Goal: Information Seeking & Learning: Learn about a topic

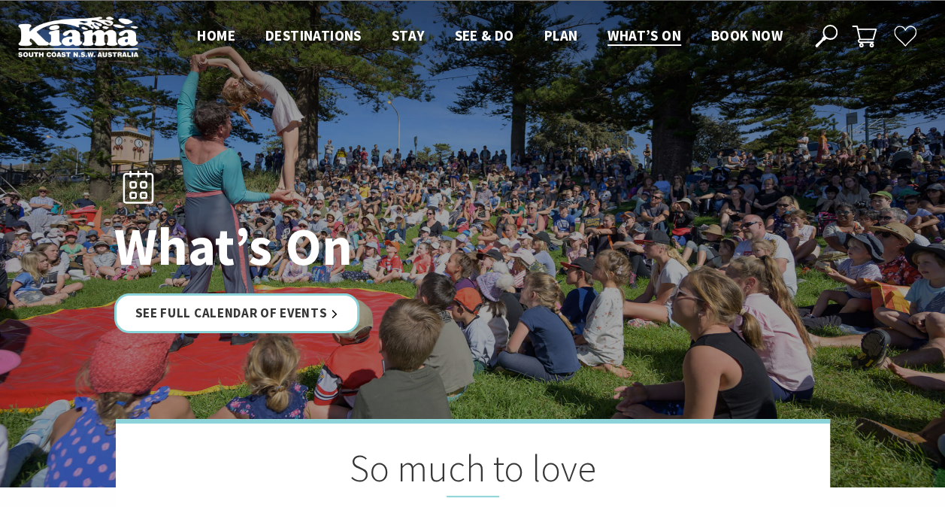
scroll to position [2, 0]
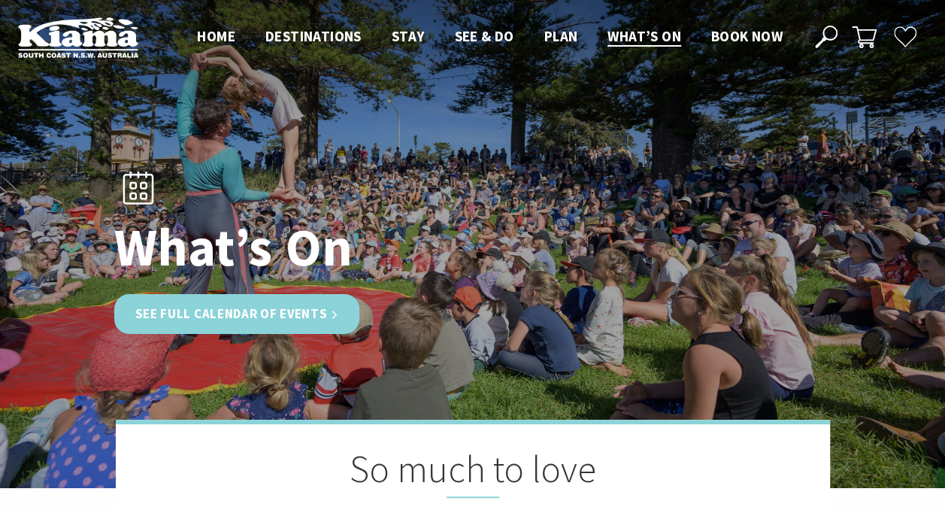
click at [211, 312] on link "See Full Calendar of Events" at bounding box center [237, 314] width 246 height 40
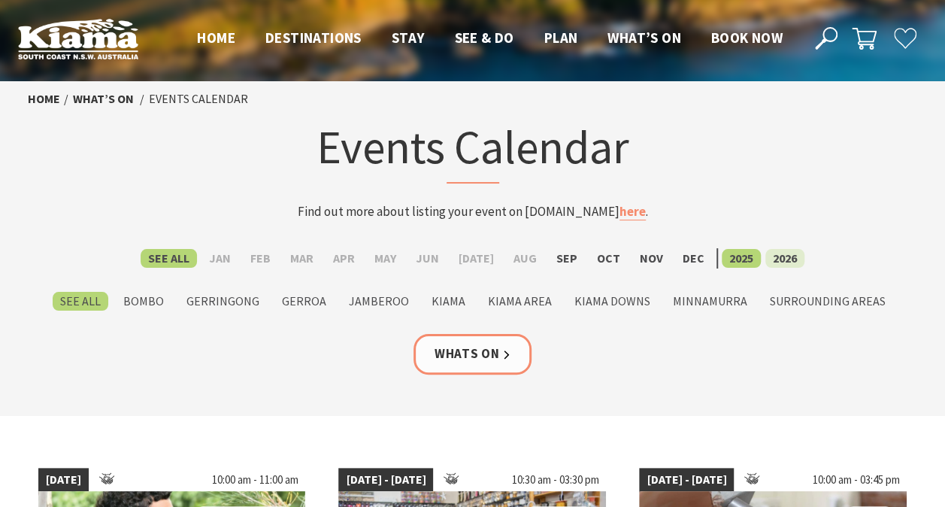
click at [772, 259] on label "2026" at bounding box center [785, 258] width 39 height 19
click at [0, 0] on input "2026" at bounding box center [0, 0] width 0 height 0
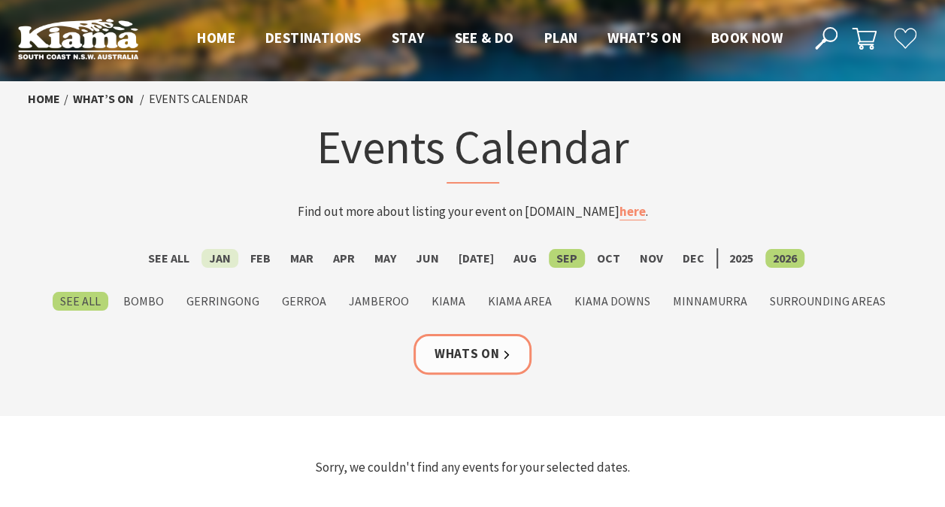
click at [226, 263] on label "Jan" at bounding box center [220, 258] width 37 height 19
click at [0, 0] on input "Jan" at bounding box center [0, 0] width 0 height 0
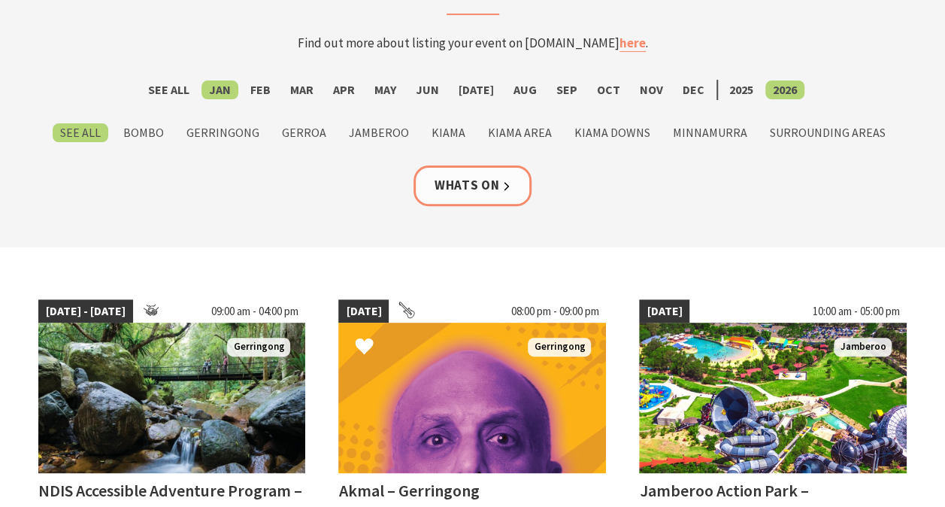
scroll to position [165, 0]
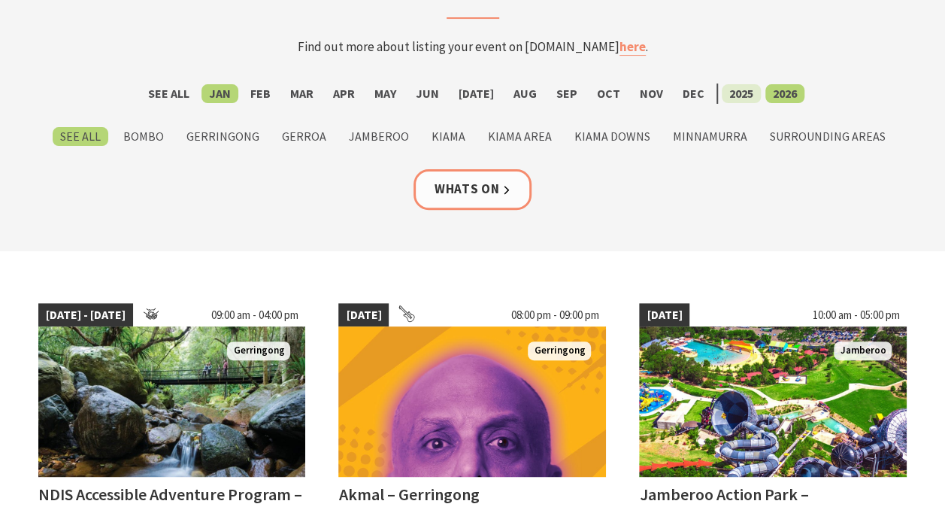
click at [726, 90] on label "2025" at bounding box center [741, 93] width 39 height 19
click at [0, 0] on input "2025" at bounding box center [0, 0] width 0 height 0
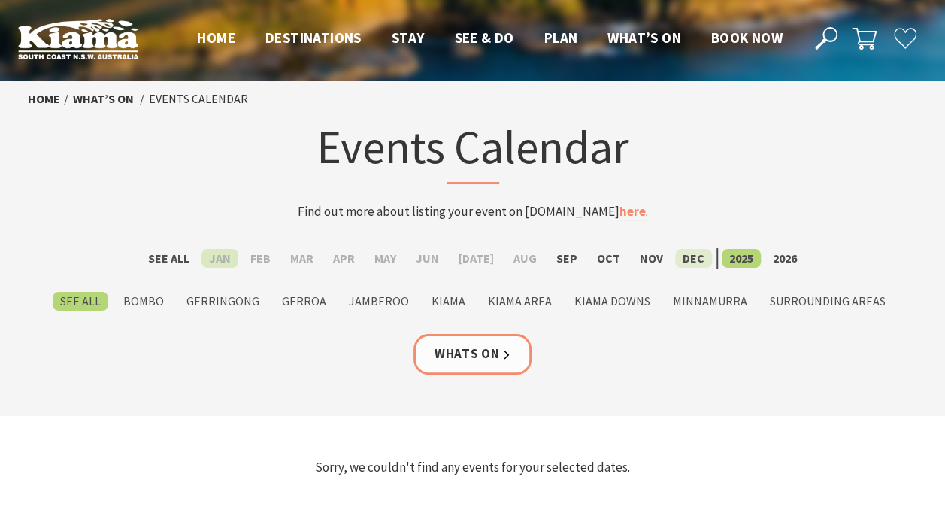
click at [675, 262] on label "Dec" at bounding box center [693, 258] width 37 height 19
click at [0, 0] on input "Dec" at bounding box center [0, 0] width 0 height 0
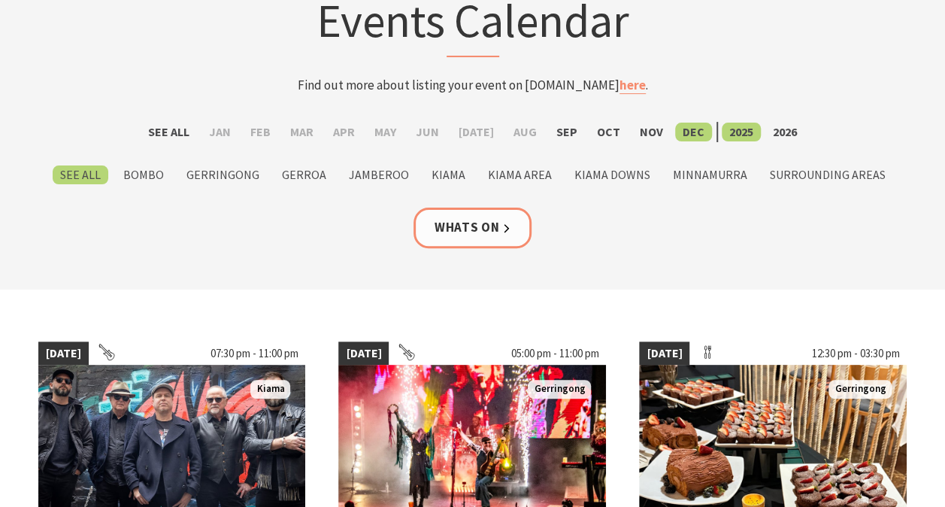
scroll to position [126, 0]
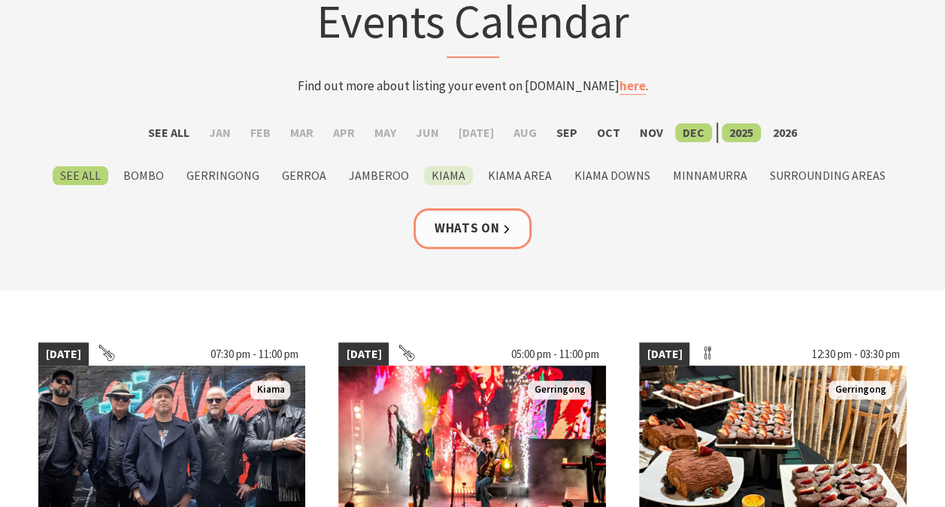
click at [450, 177] on label "Kiama" at bounding box center [448, 175] width 49 height 19
click at [0, 0] on input "Kiama" at bounding box center [0, 0] width 0 height 0
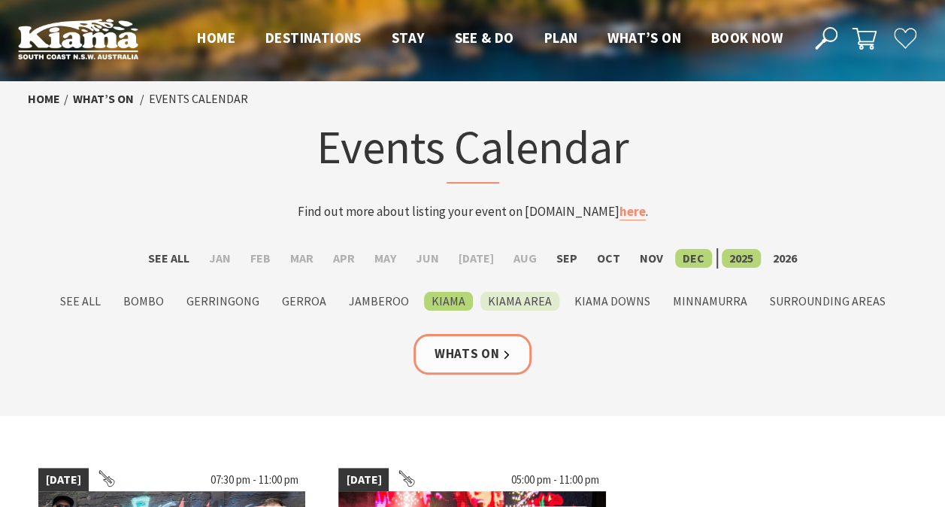
click at [511, 302] on label "Kiama Area" at bounding box center [520, 301] width 79 height 19
click at [0, 0] on input "Kiama Area" at bounding box center [0, 0] width 0 height 0
